Goal: Information Seeking & Learning: Learn about a topic

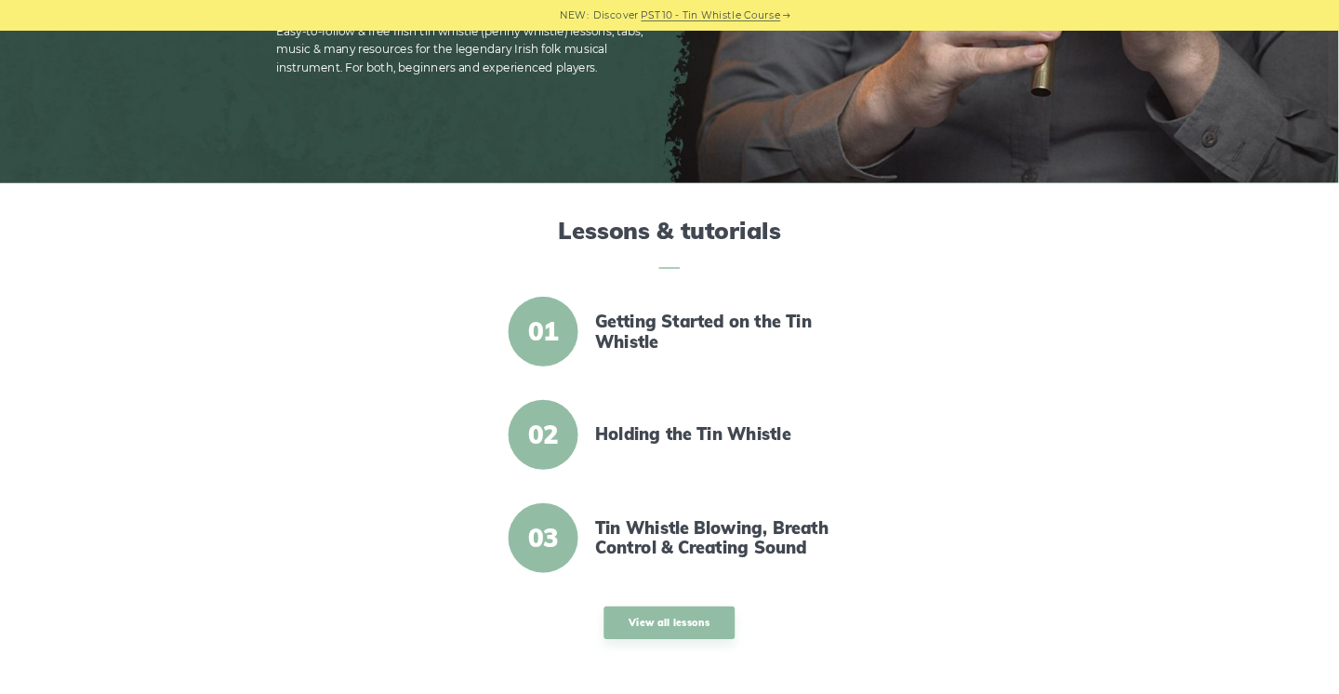
scroll to position [379, 0]
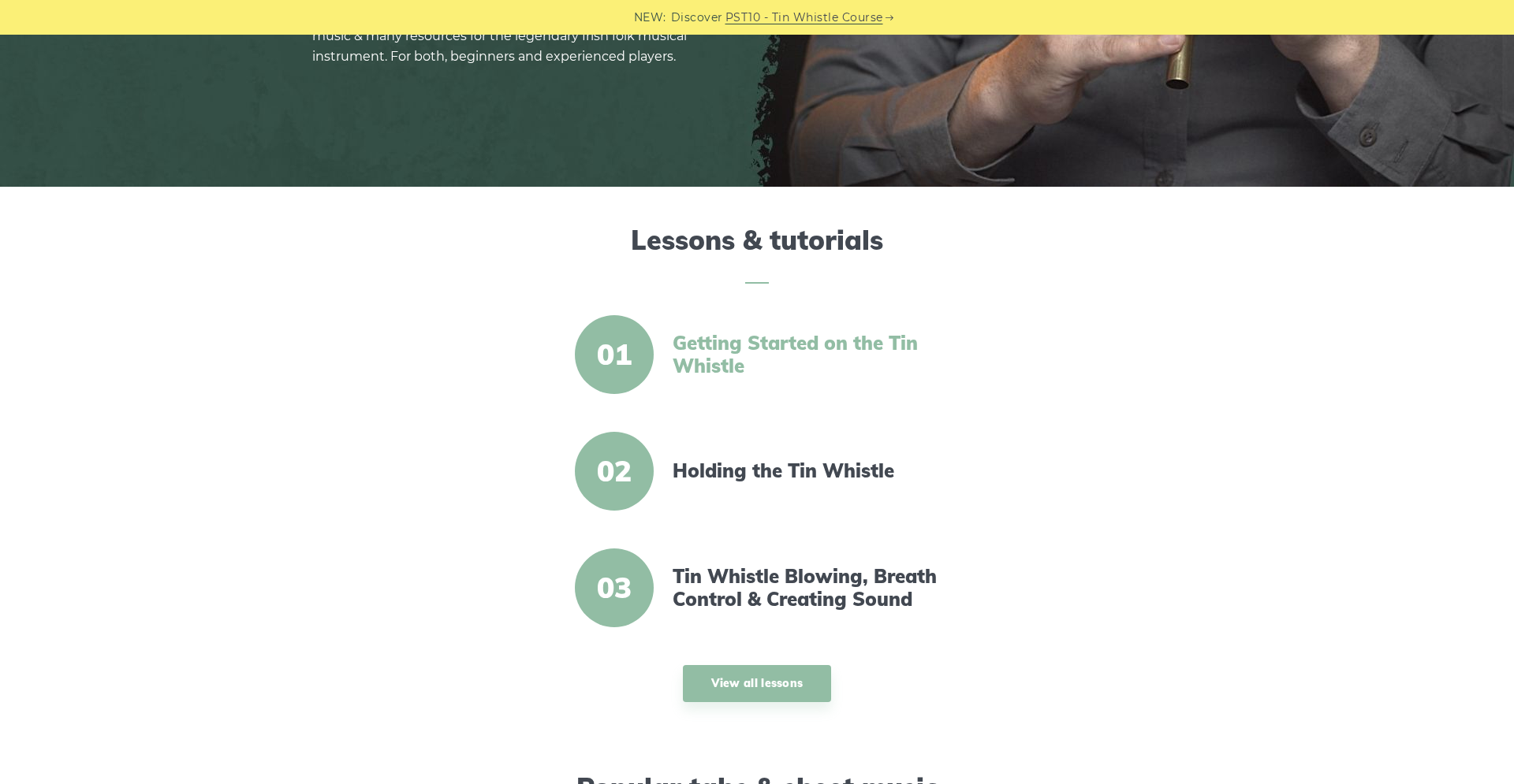
click at [710, 361] on link "Getting Started on the Tin Whistle" at bounding box center [808, 355] width 271 height 46
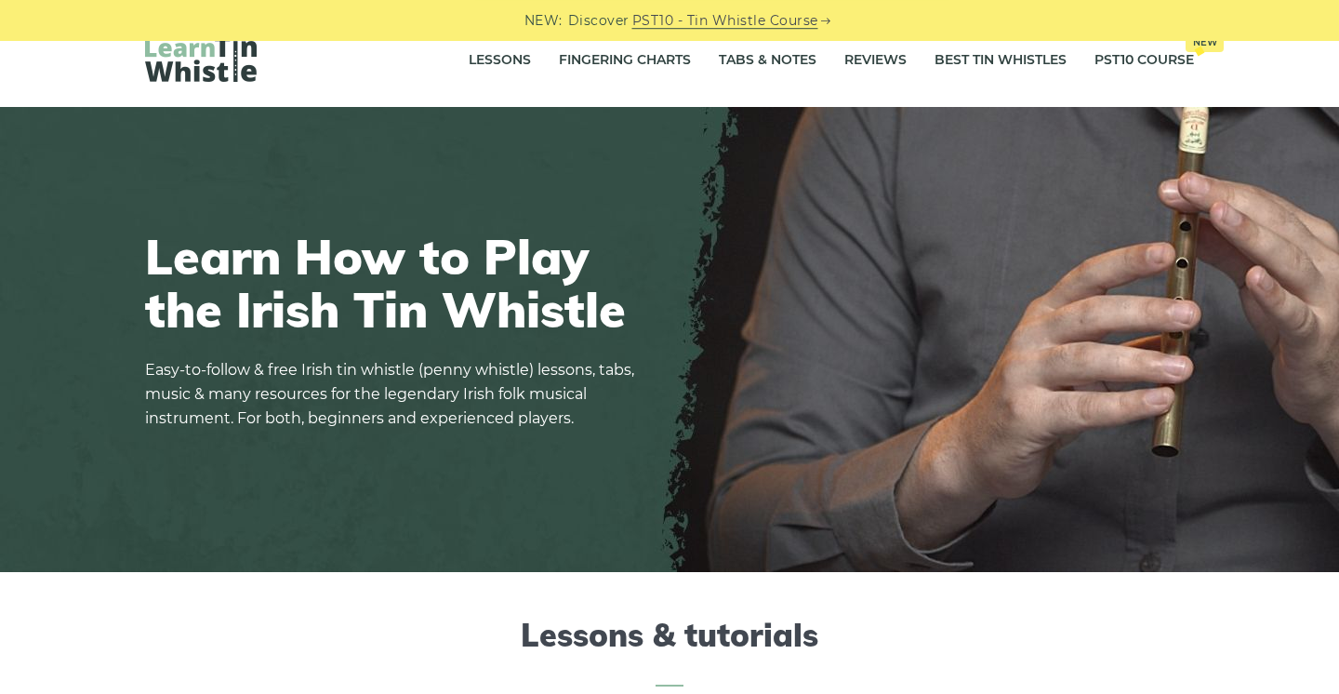
scroll to position [0, 0]
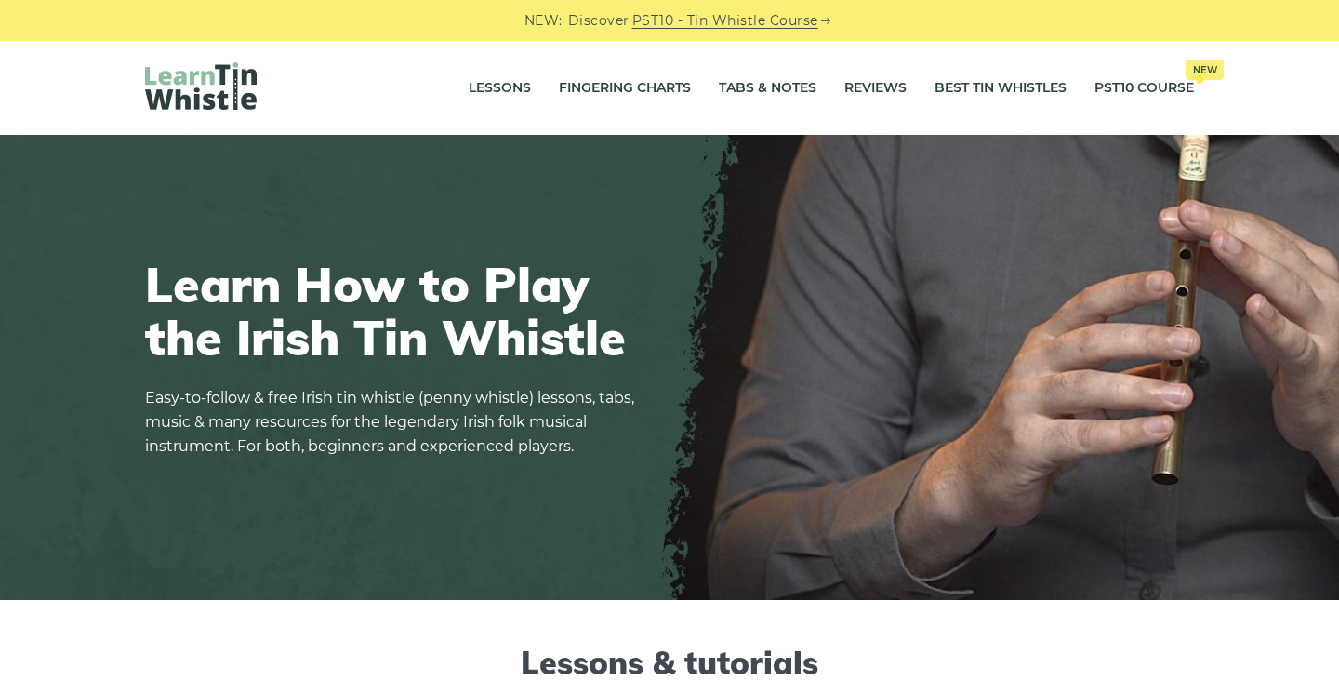
click at [1294, 26] on div "NEW: Discover PST10 - Tin Whistle Course" at bounding box center [669, 20] width 1339 height 41
click at [971, 339] on div "Learn How to Play the Irish Tin Whistle Easy-to-follow & free Irish tin whistle…" at bounding box center [669, 367] width 1138 height 309
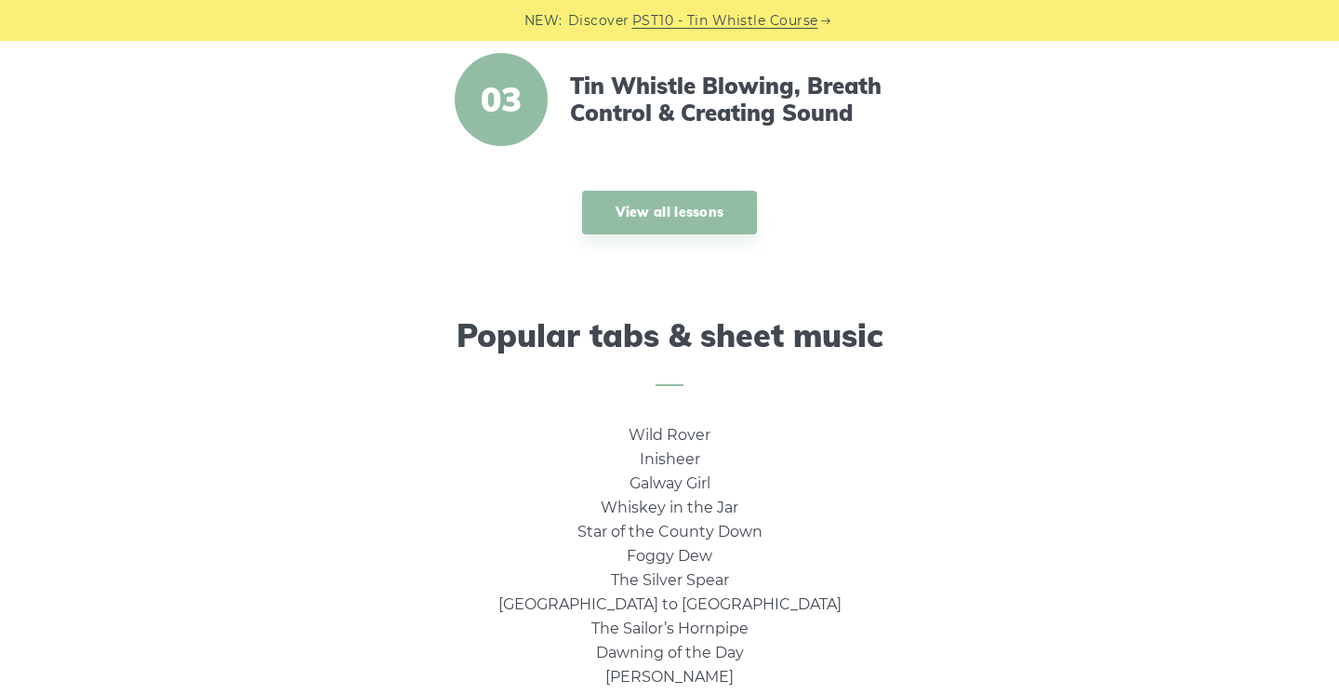
scroll to position [1005, 0]
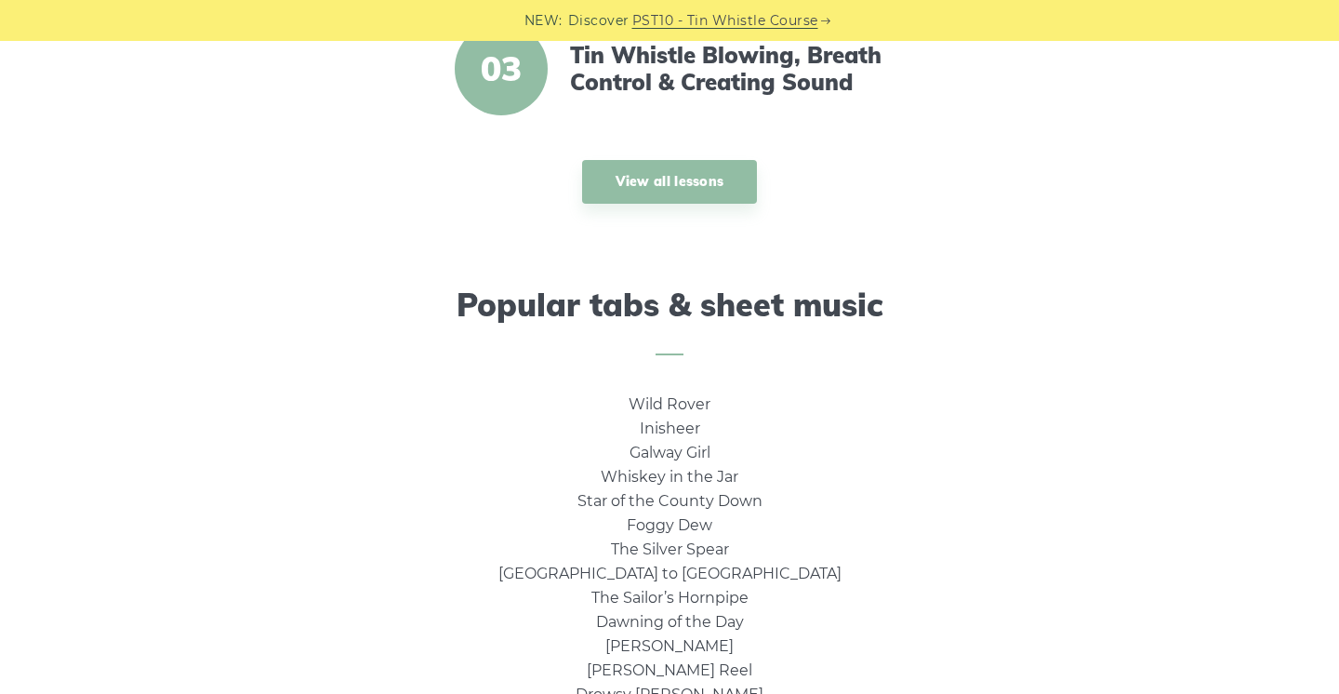
click at [845, 167] on p "View all lessons" at bounding box center [669, 182] width 685 height 44
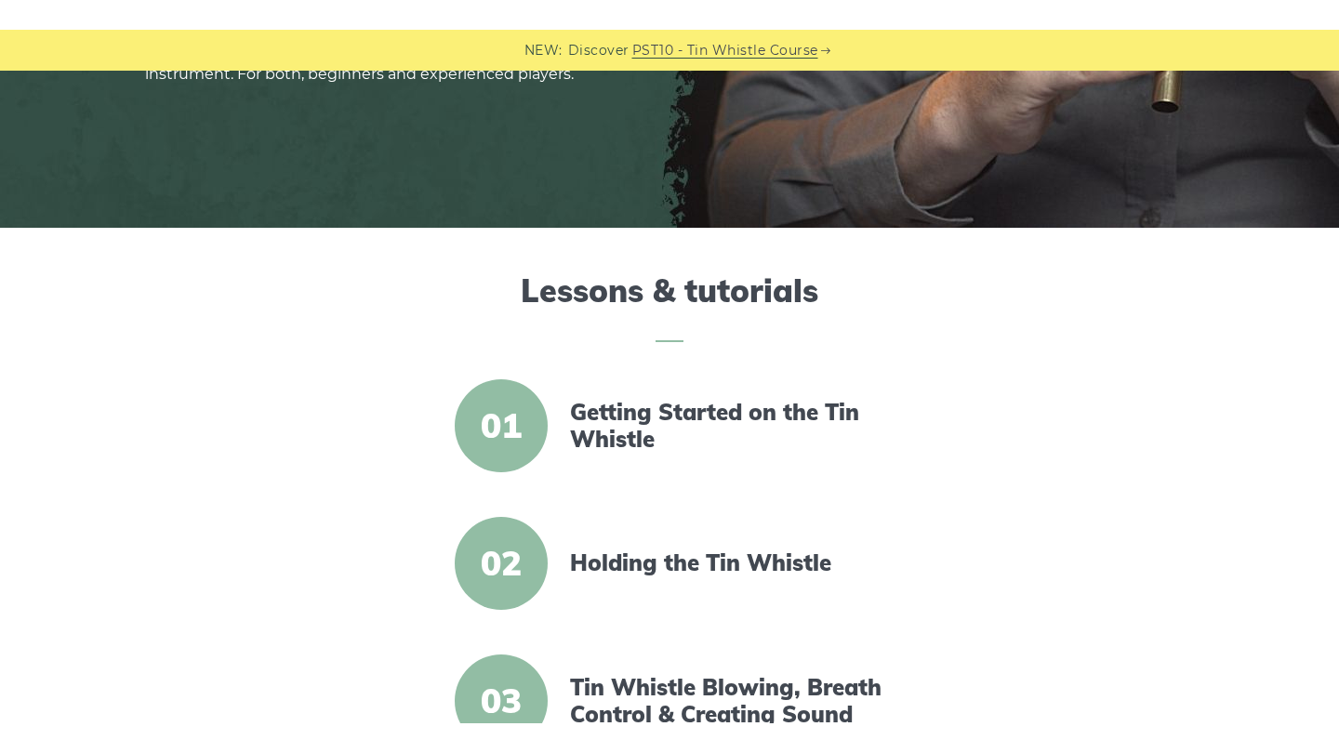
scroll to position [0, 0]
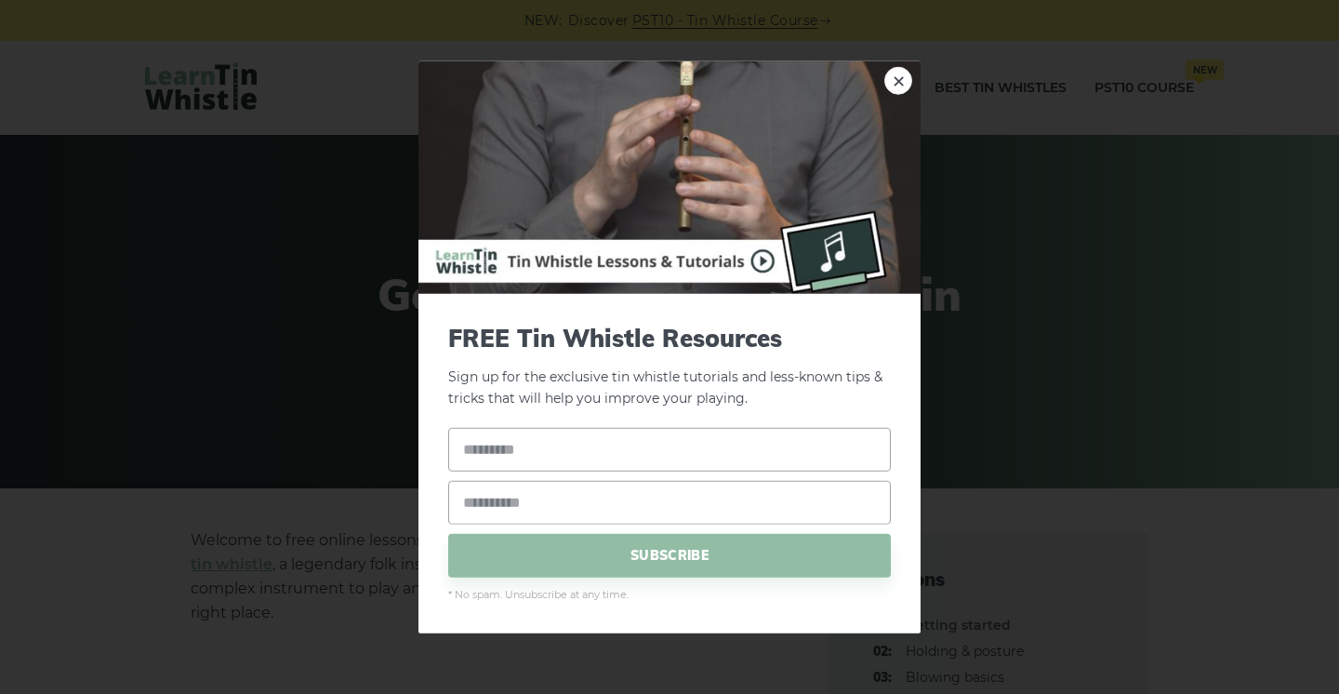
click at [1129, 279] on div "× FREE Tin Whistle Resources Sign up for the exclusive tin whistle tutorials an…" at bounding box center [669, 347] width 1339 height 694
click at [890, 86] on link "×" at bounding box center [899, 81] width 28 height 28
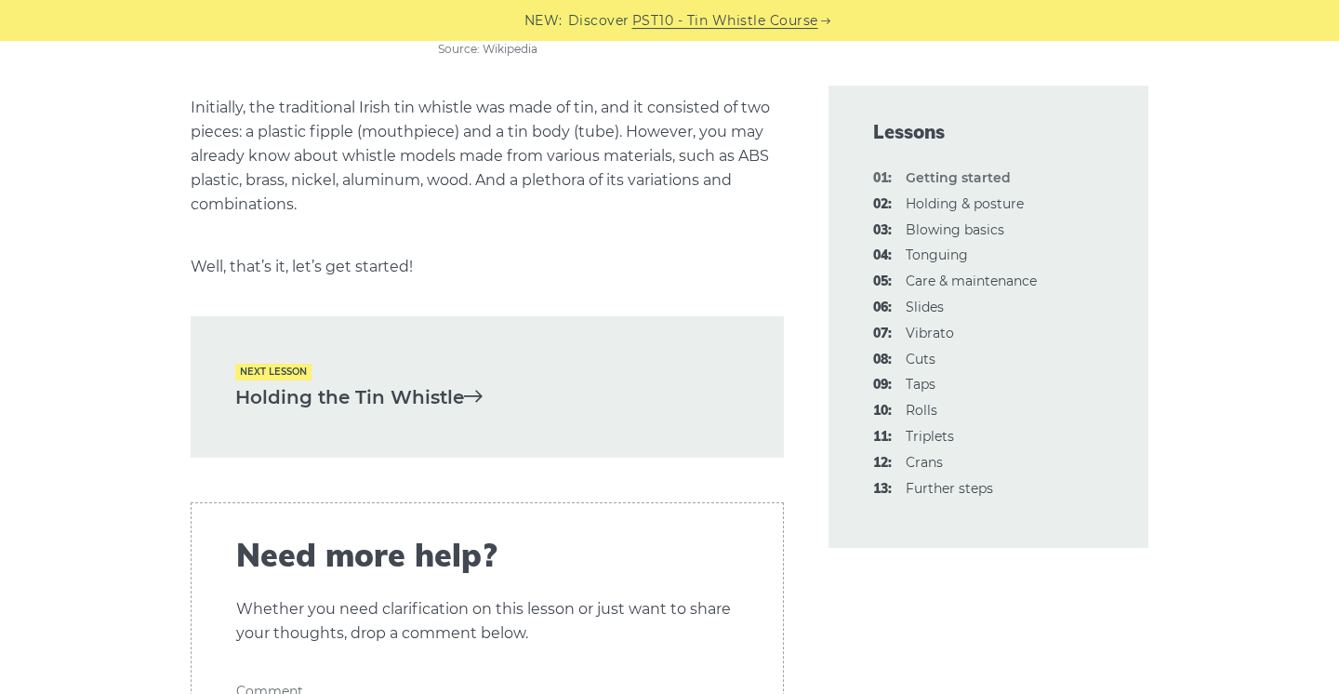
scroll to position [3817, 0]
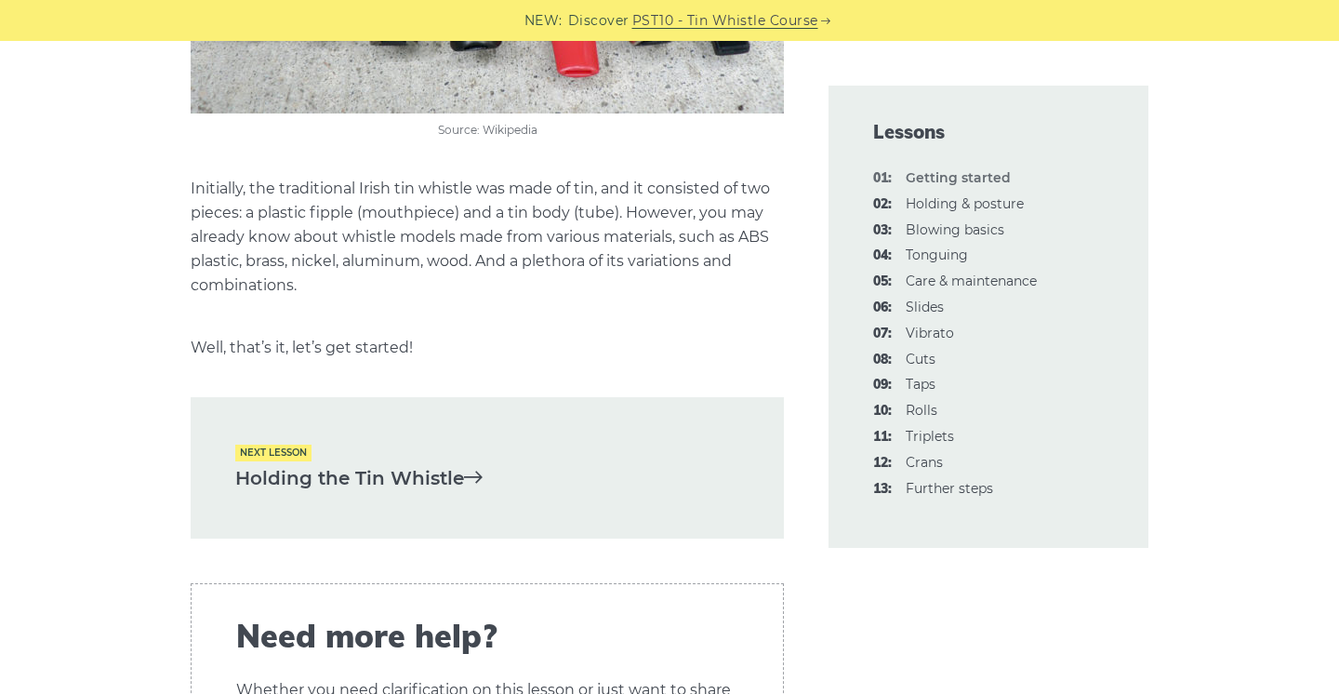
click at [393, 476] on link "Holding the Tin Whistle" at bounding box center [487, 478] width 504 height 31
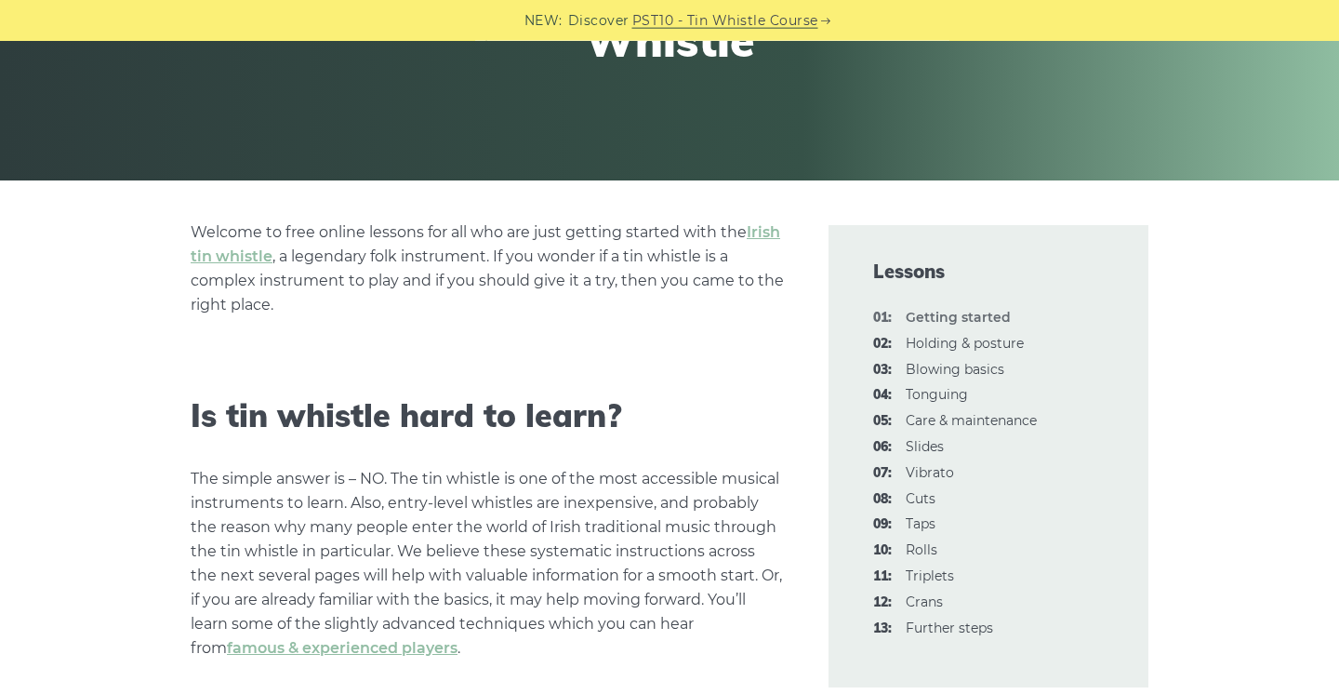
scroll to position [0, 0]
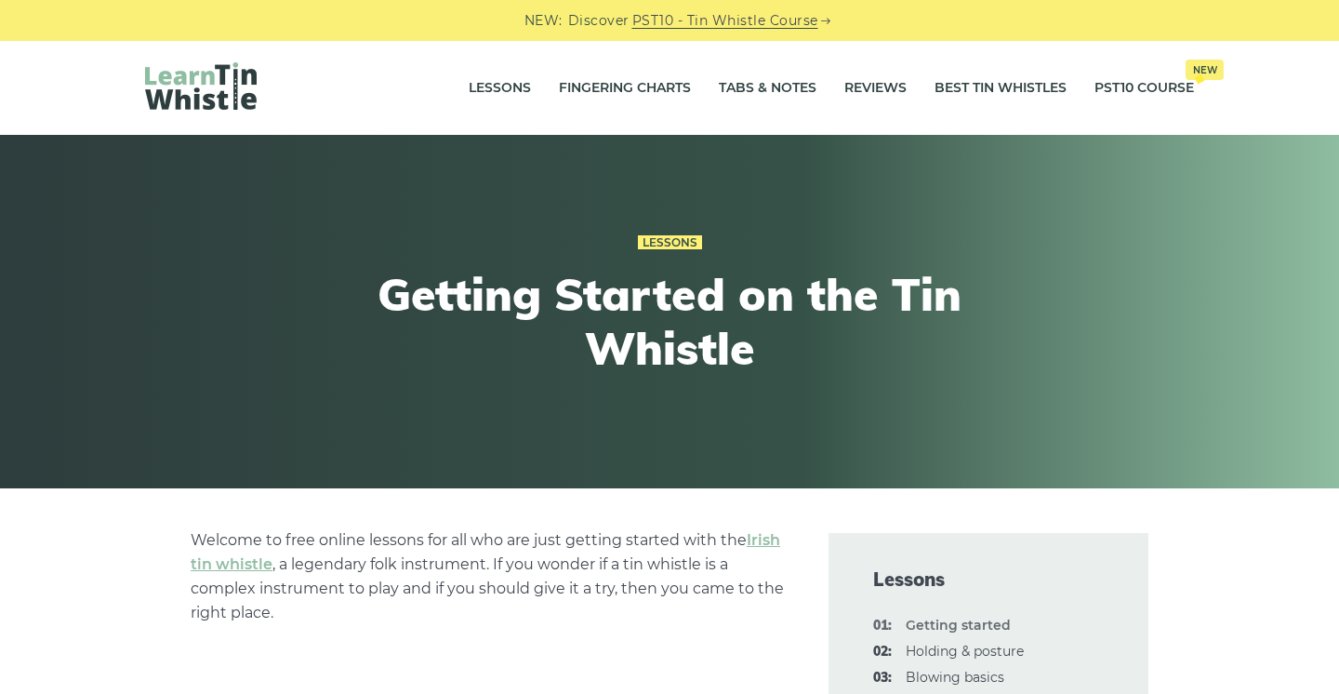
click at [66, 81] on div "Lessons Fingering Charts Tabs & Notes Reviews Best Tin Whistles PST10 Course Ne…" at bounding box center [669, 88] width 1339 height 94
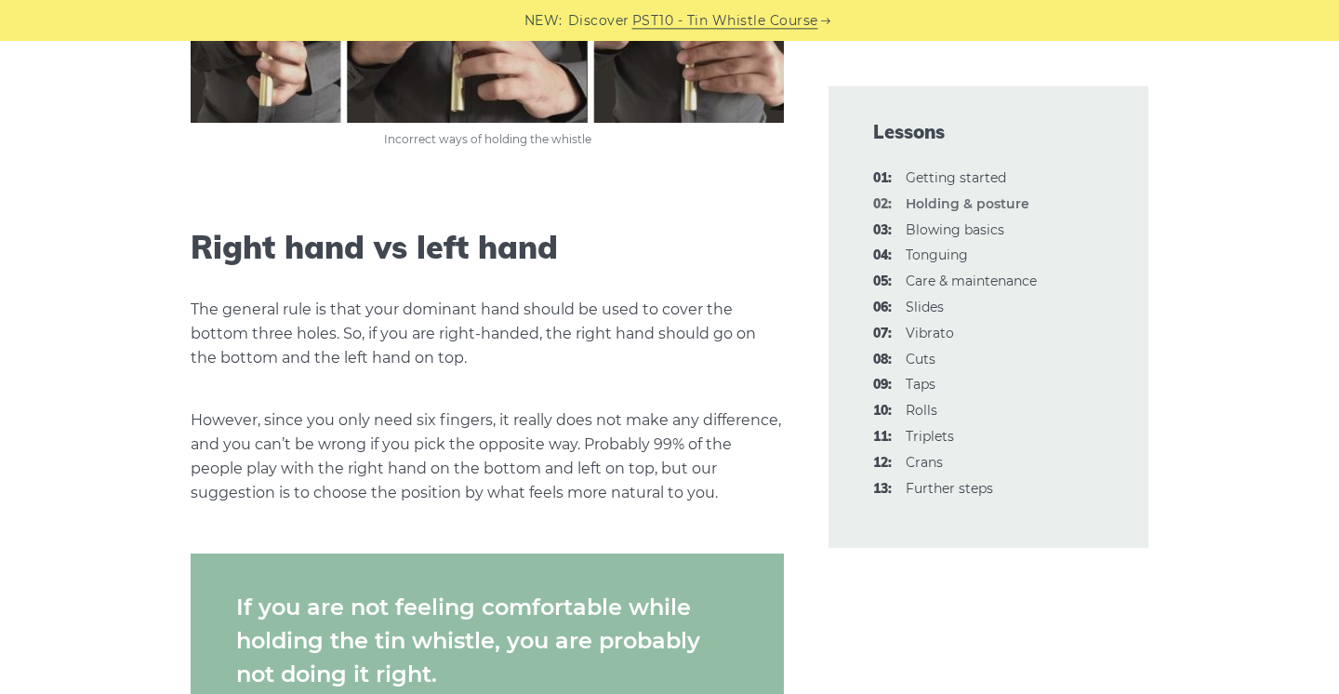
scroll to position [1406, 0]
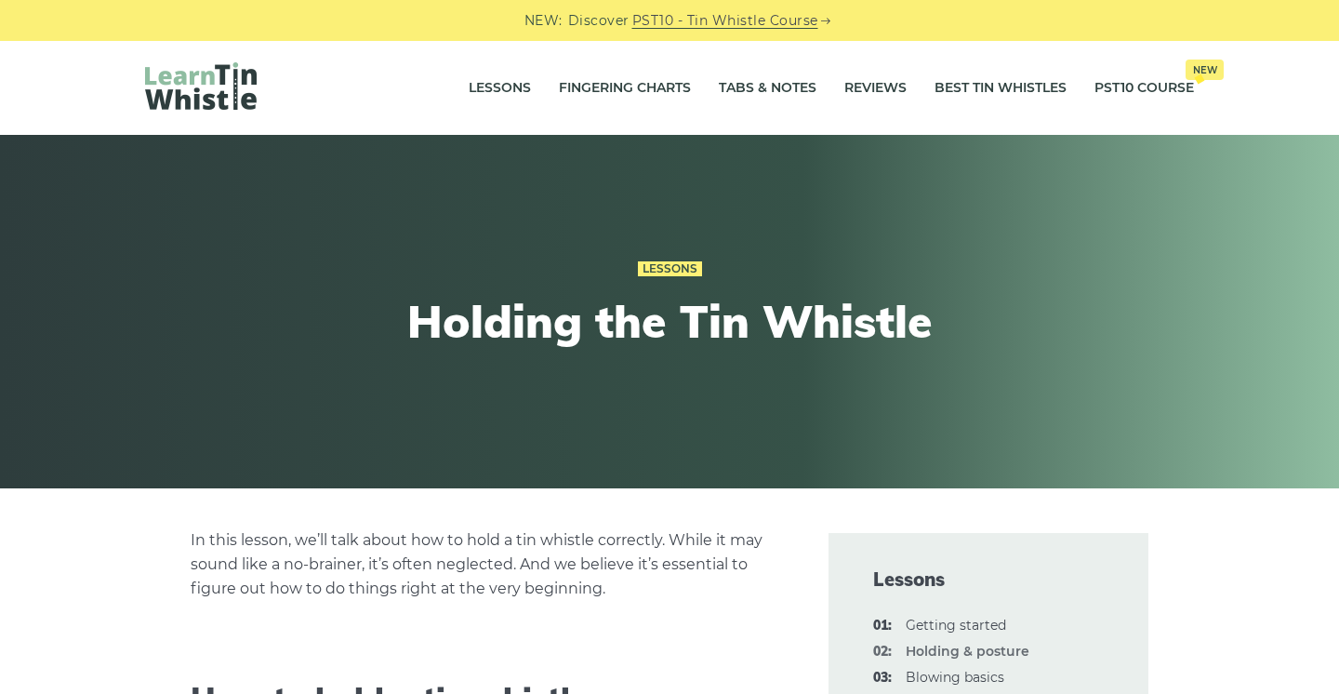
click at [1297, 280] on div "Lessons Holding the Tin Whistle" at bounding box center [669, 311] width 1339 height 353
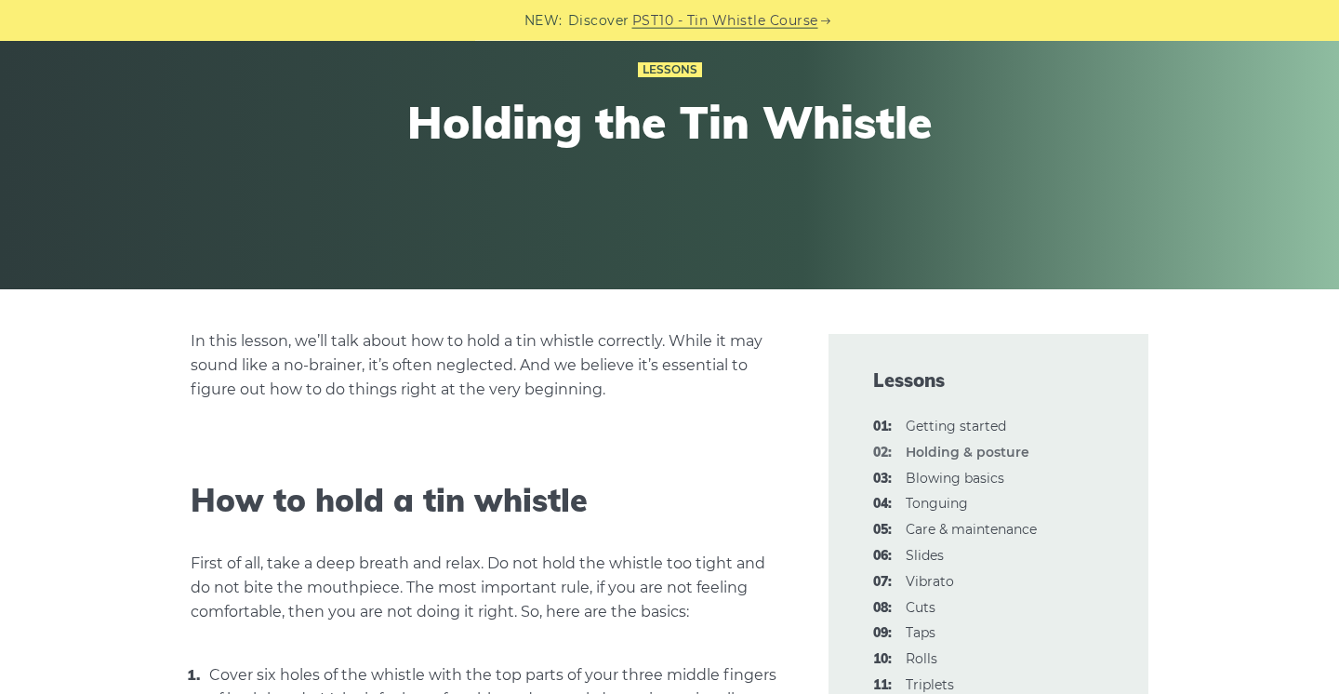
scroll to position [201, 0]
